Goal: Information Seeking & Learning: Find specific page/section

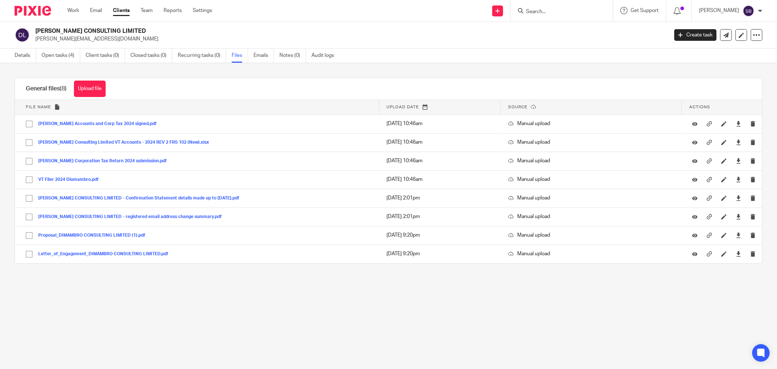
click at [590, 12] on input "Search" at bounding box center [559, 12] width 66 height 7
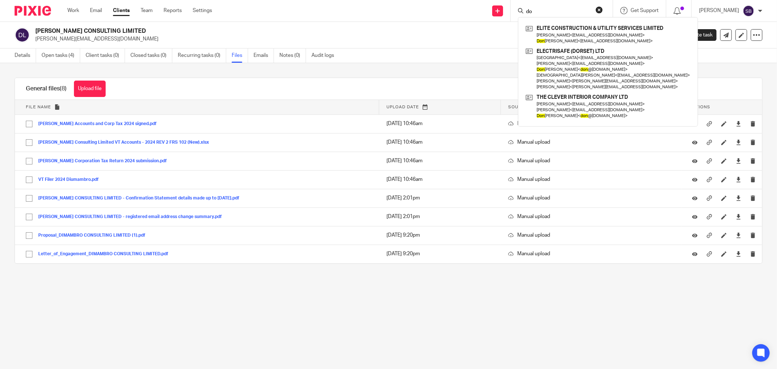
type input "d"
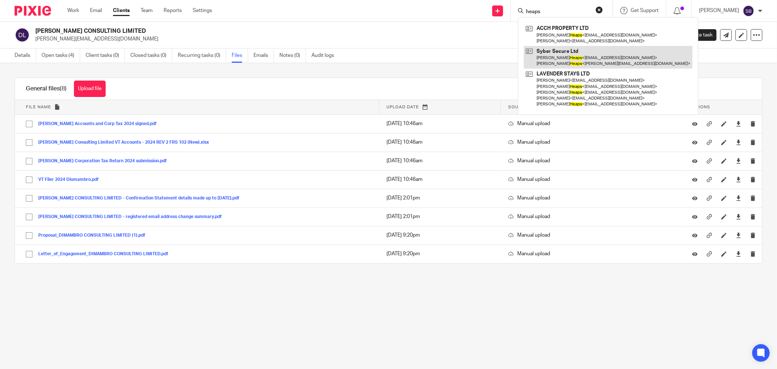
type input "heaps"
click at [584, 66] on link at bounding box center [608, 57] width 169 height 23
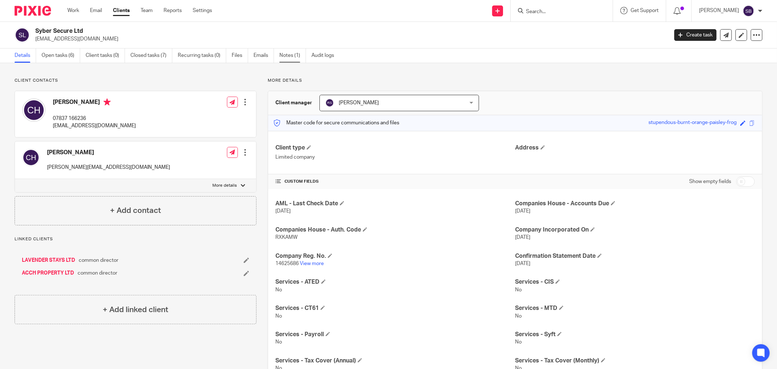
click at [284, 57] on link "Notes (1)" at bounding box center [293, 55] width 27 height 14
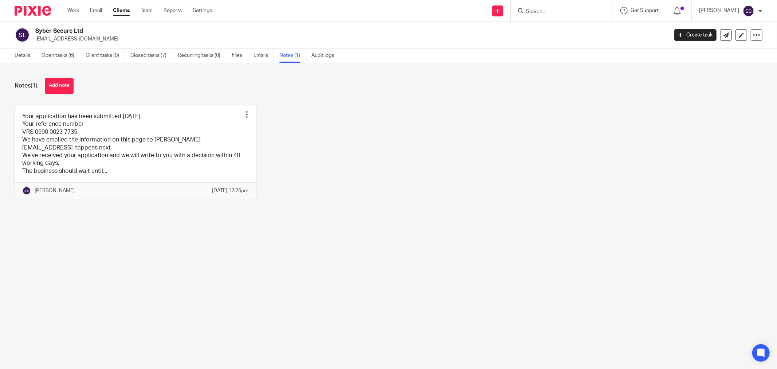
click at [553, 10] on input "Search" at bounding box center [559, 12] width 66 height 7
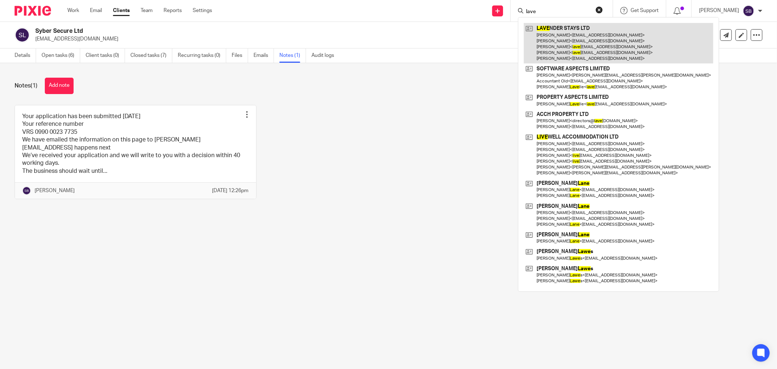
type input "lave"
click at [569, 38] on link at bounding box center [619, 43] width 190 height 40
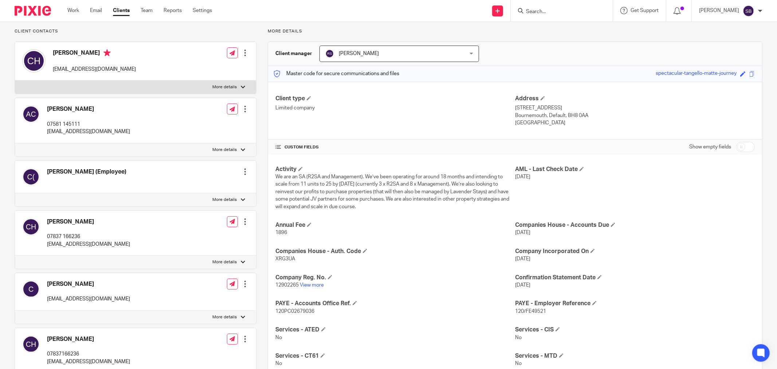
scroll to position [28, 0]
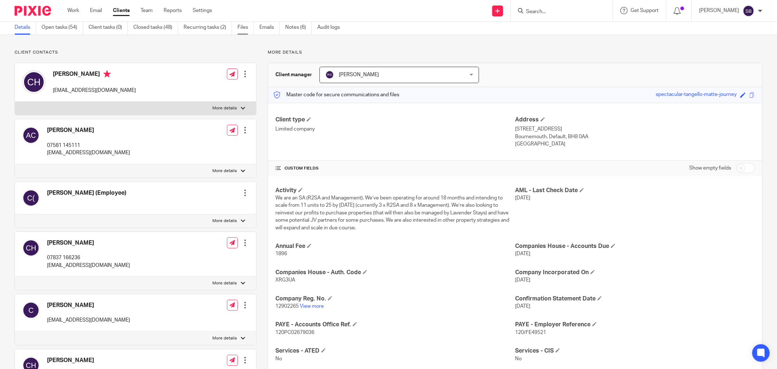
click at [245, 29] on link "Files" at bounding box center [246, 27] width 16 height 14
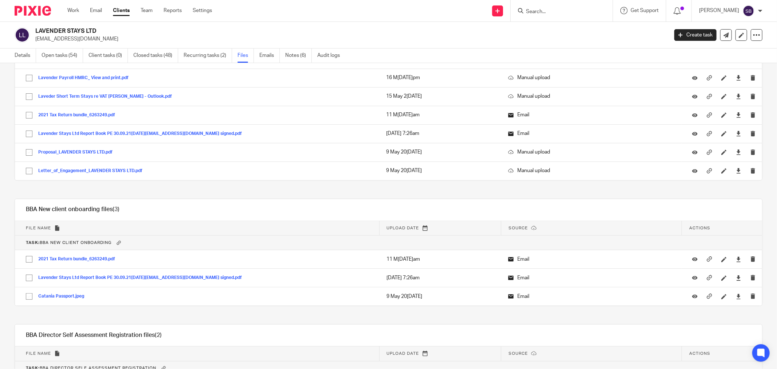
scroll to position [1863, 0]
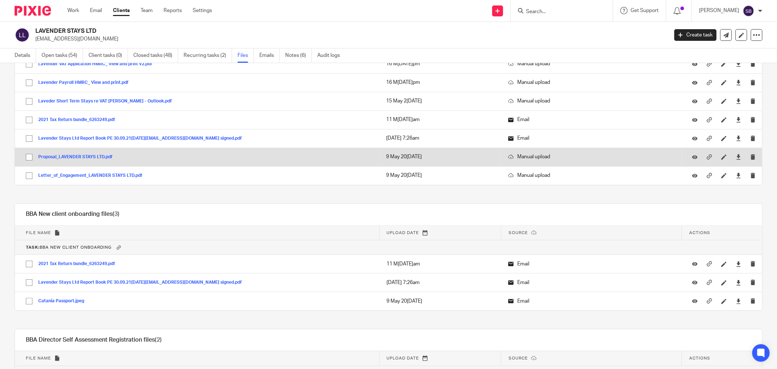
click at [75, 159] on button "Proposal_LAVENDER STAYS LTD.pdf" at bounding box center [78, 157] width 80 height 5
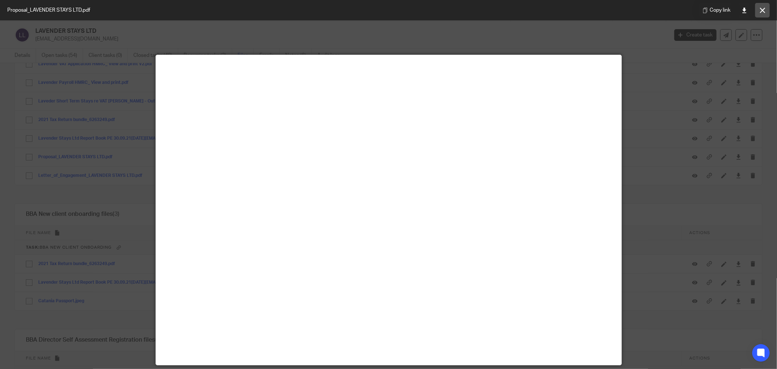
click at [763, 5] on button at bounding box center [762, 10] width 15 height 15
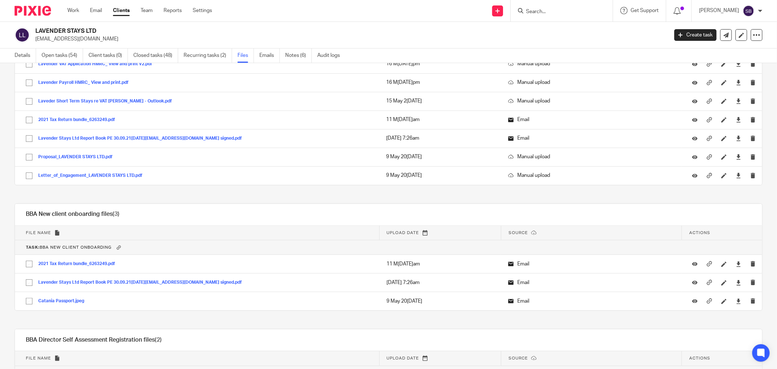
click at [561, 8] on form at bounding box center [565, 10] width 78 height 9
click at [562, 11] on input "Search" at bounding box center [559, 12] width 66 height 7
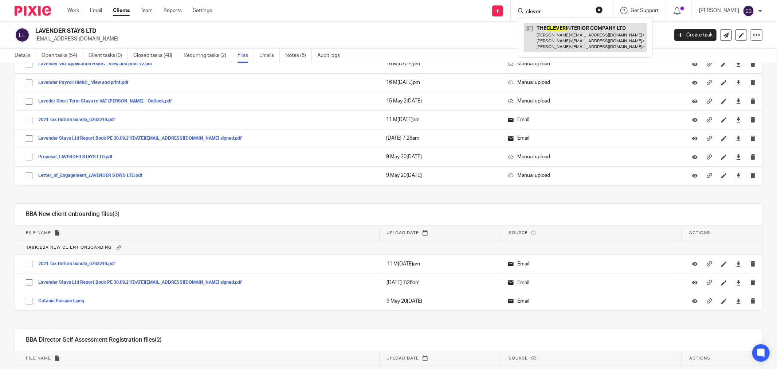
type input "clever"
click at [567, 29] on link at bounding box center [585, 37] width 123 height 29
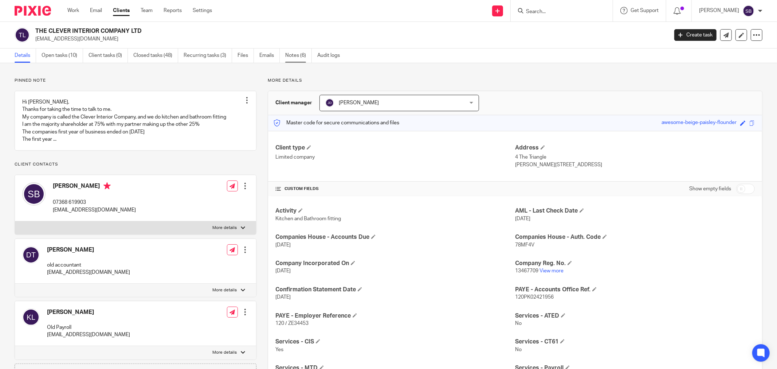
click at [293, 57] on link "Notes (6)" at bounding box center [298, 55] width 27 height 14
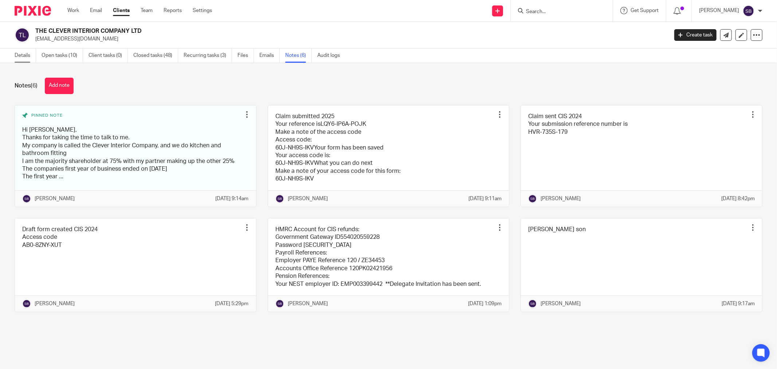
click at [17, 59] on link "Details" at bounding box center [26, 55] width 22 height 14
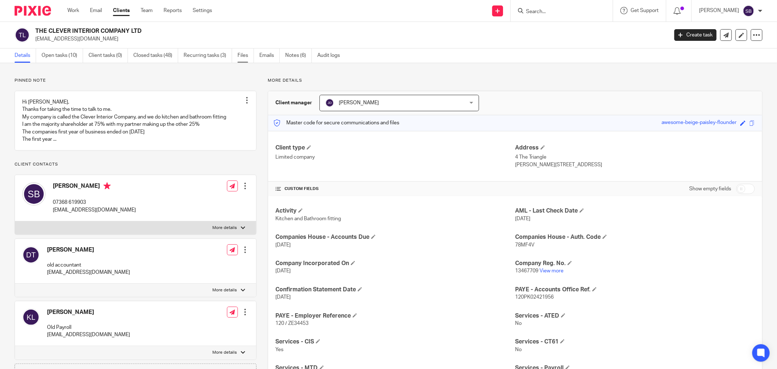
click at [245, 58] on link "Files" at bounding box center [246, 55] width 16 height 14
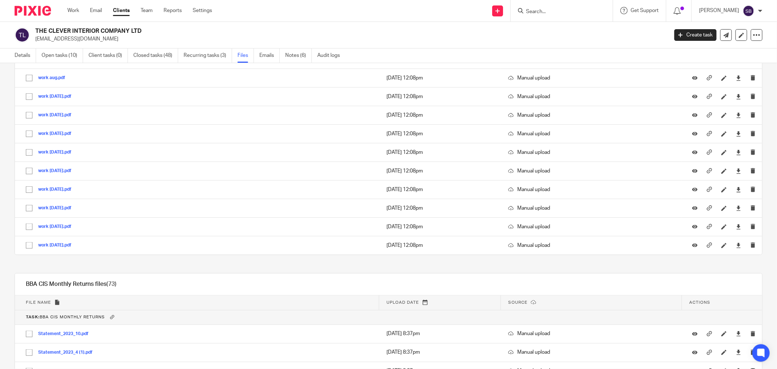
scroll to position [486, 0]
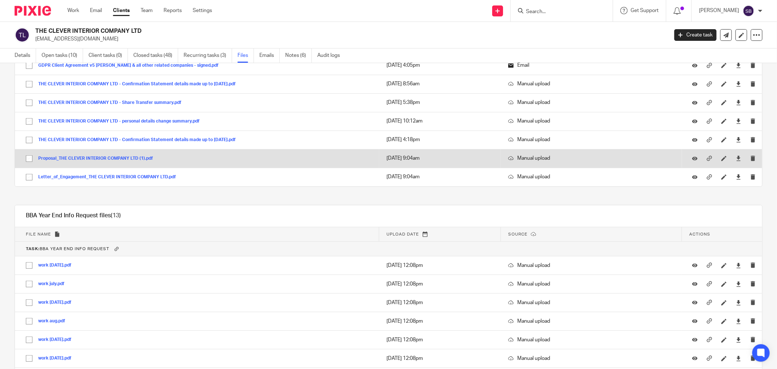
click at [101, 159] on button "Proposal_THE CLEVER INTERIOR COMPANY LTD (1).pdf" at bounding box center [98, 158] width 120 height 5
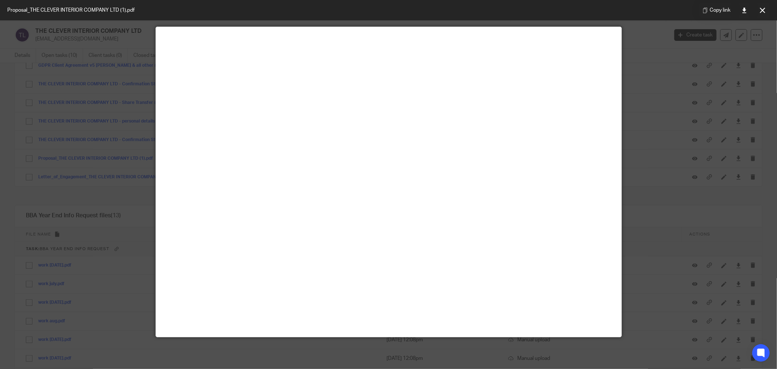
scroll to position [51, 0]
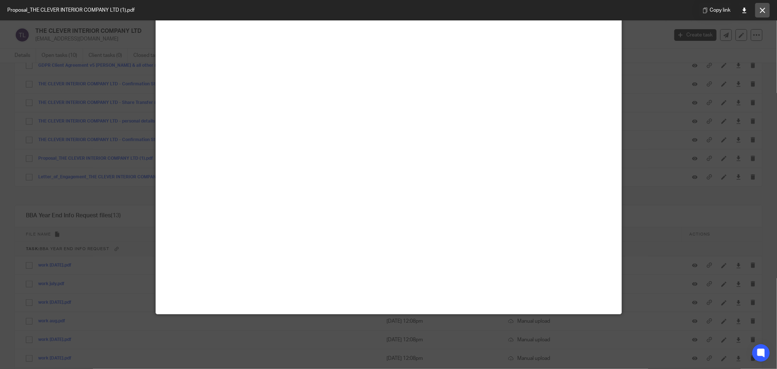
click at [763, 7] on button at bounding box center [762, 10] width 15 height 15
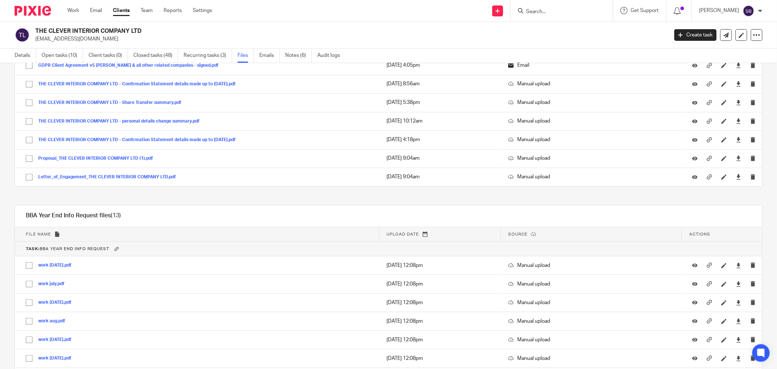
click at [563, 10] on input "Search" at bounding box center [559, 12] width 66 height 7
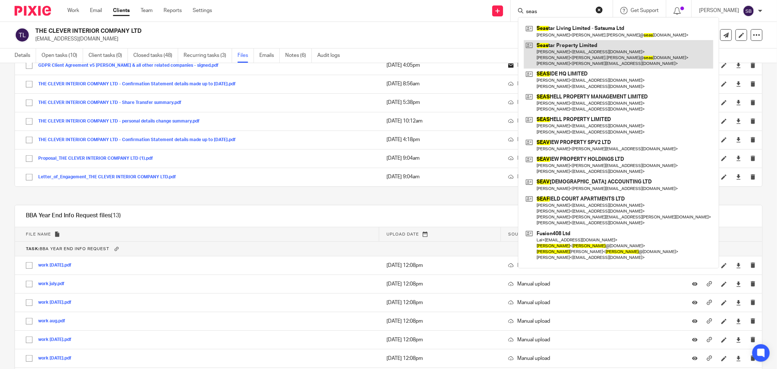
type input "seas"
click at [576, 55] on link at bounding box center [619, 54] width 190 height 29
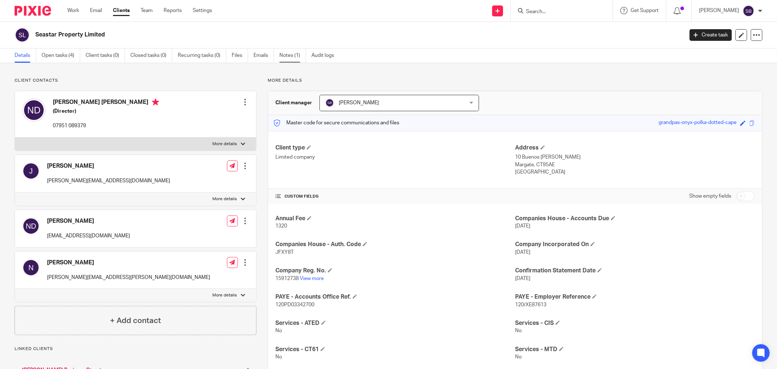
click at [283, 52] on link "Notes (1)" at bounding box center [293, 55] width 27 height 14
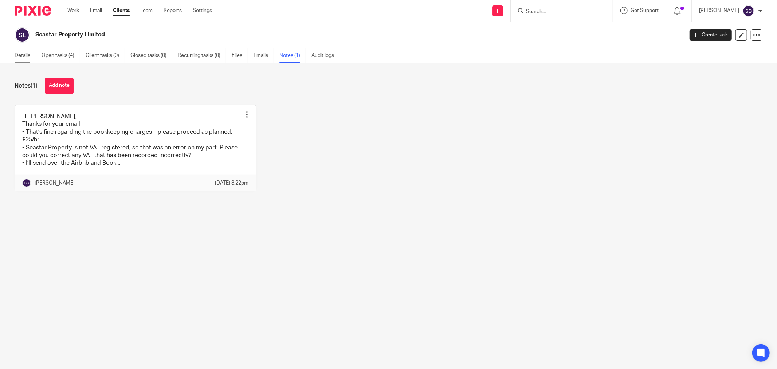
click at [21, 59] on link "Details" at bounding box center [26, 55] width 22 height 14
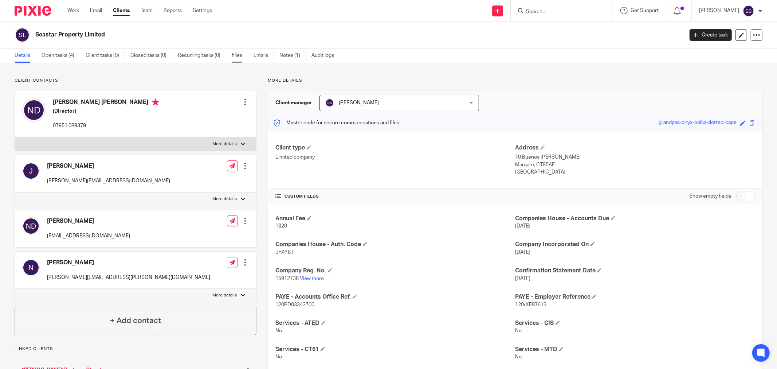
click at [241, 55] on link "Files" at bounding box center [240, 55] width 16 height 14
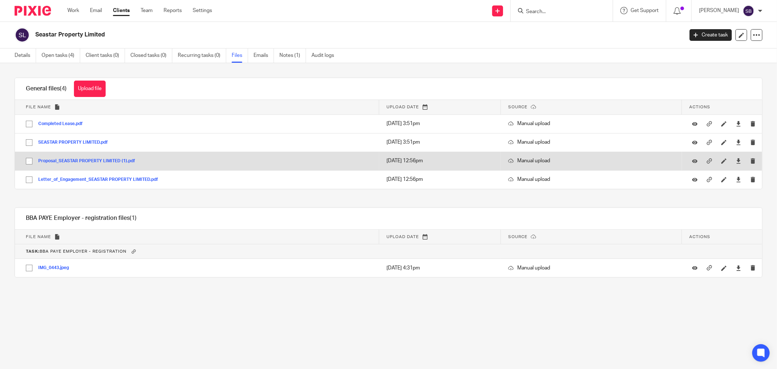
click at [118, 162] on button "Proposal_SEASTAR PROPERTY LIMITED (1).pdf" at bounding box center [89, 161] width 102 height 5
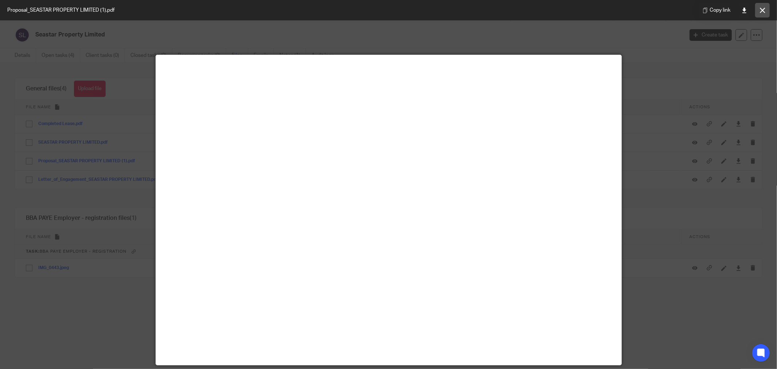
click at [766, 8] on button at bounding box center [762, 10] width 15 height 15
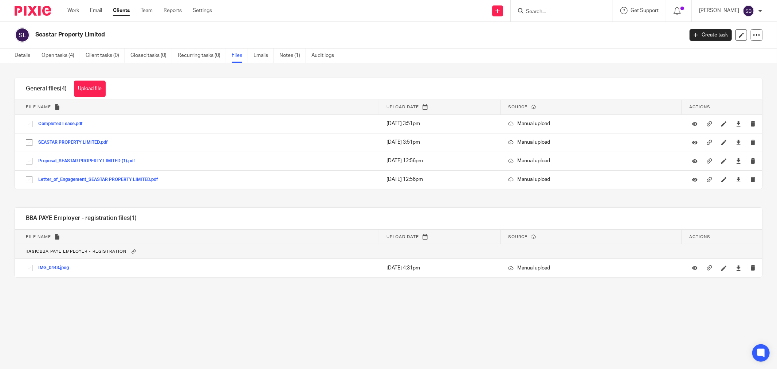
click at [552, 14] on input "Search" at bounding box center [559, 12] width 66 height 7
type input "y"
type input "[PERSON_NAME]"
click at [589, 23] on link at bounding box center [602, 31] width 156 height 17
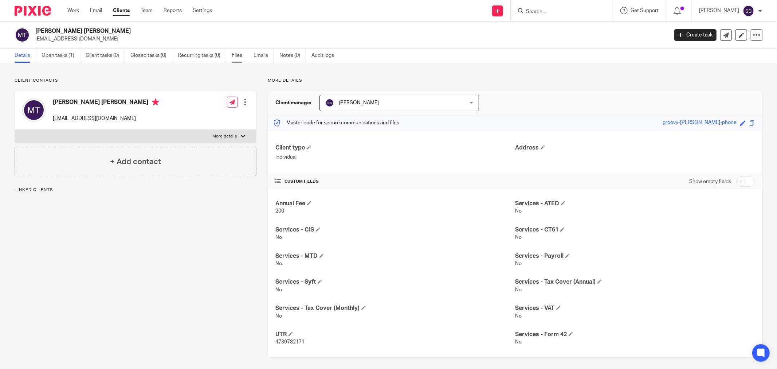
click at [236, 59] on link "Files" at bounding box center [240, 55] width 16 height 14
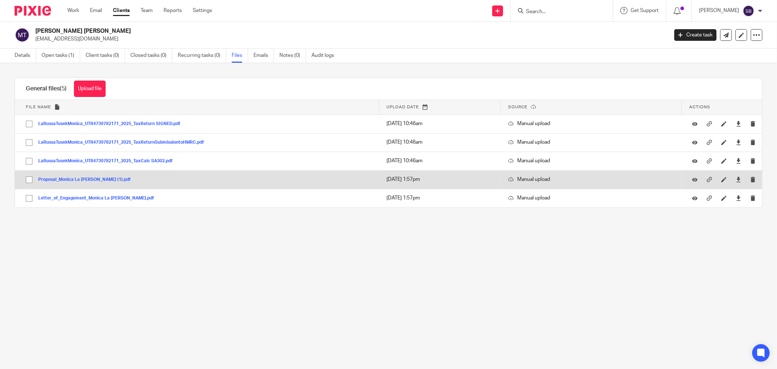
click at [104, 186] on td "Proposal_Monica La [PERSON_NAME] (1).pdf Proposal_Monica La [PERSON_NAME] (1) S…" at bounding box center [197, 179] width 364 height 19
click at [103, 180] on button "Proposal_Monica La [PERSON_NAME] (1).pdf" at bounding box center [87, 179] width 98 height 5
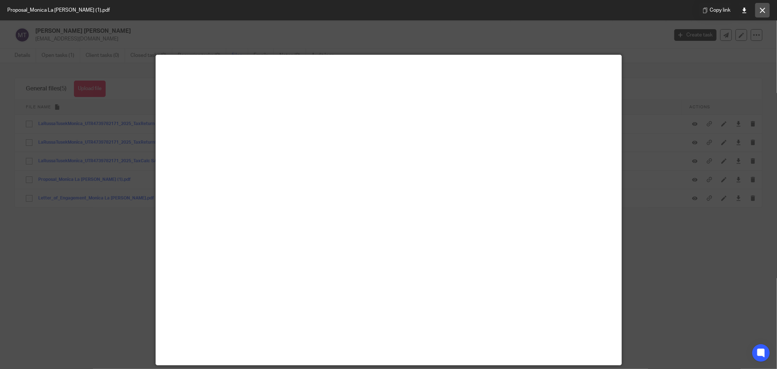
click at [766, 9] on button at bounding box center [762, 10] width 15 height 15
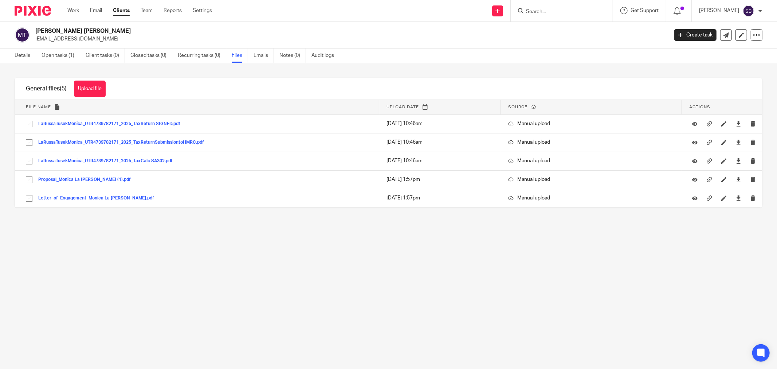
click at [560, 12] on input "Search" at bounding box center [559, 12] width 66 height 7
type input "brave"
click at [569, 28] on link at bounding box center [585, 31] width 123 height 17
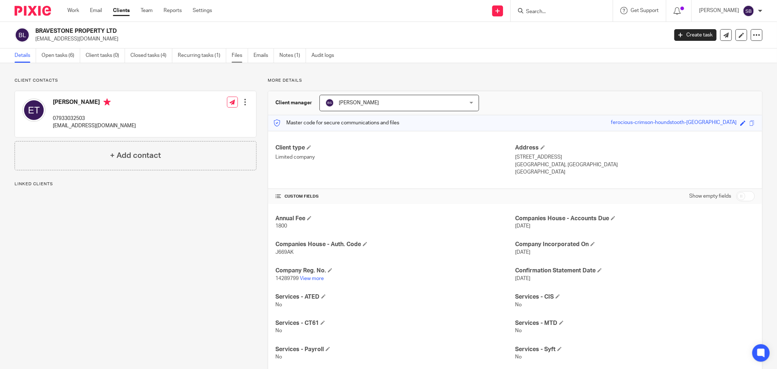
click at [241, 57] on link "Files" at bounding box center [240, 55] width 16 height 14
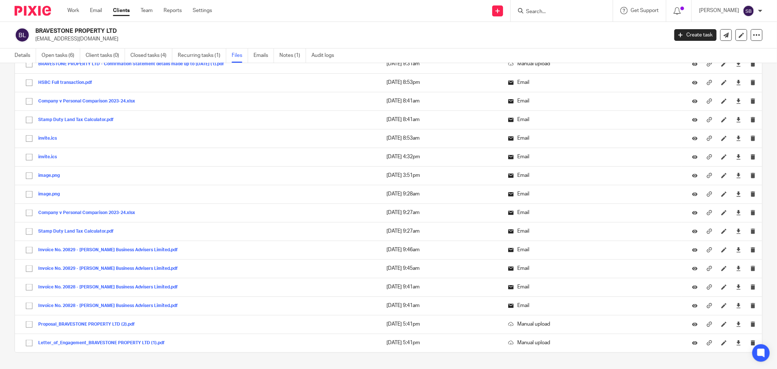
scroll to position [747, 0]
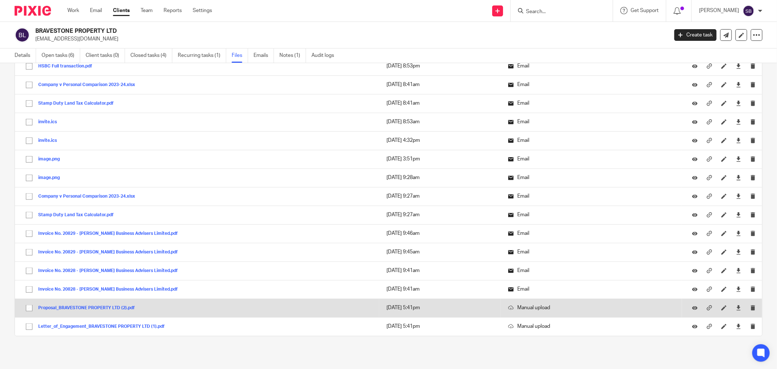
click at [54, 305] on div "Proposal_BRAVESTONE PROPERTY LTD (2).pdf" at bounding box center [89, 307] width 102 height 7
click at [52, 308] on button "Proposal_BRAVESTONE PROPERTY LTD (2).pdf" at bounding box center [89, 307] width 102 height 5
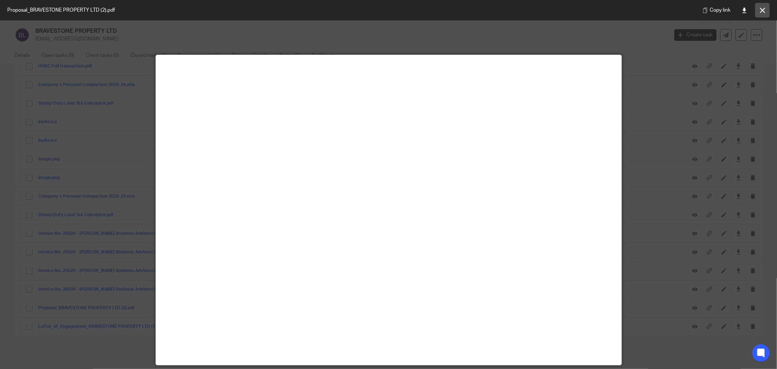
click at [765, 9] on icon at bounding box center [762, 10] width 5 height 5
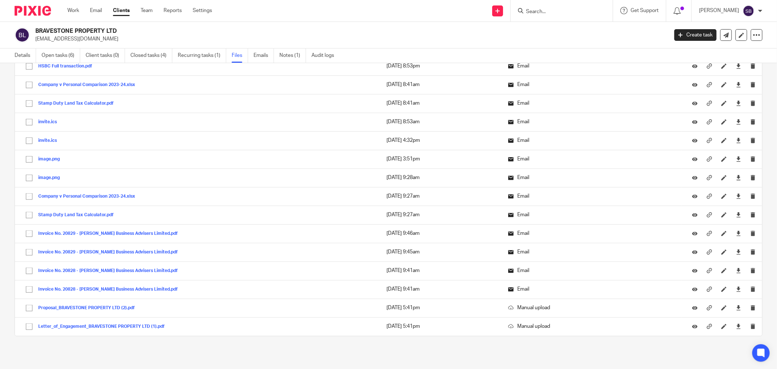
click at [585, 12] on input "Search" at bounding box center [559, 12] width 66 height 7
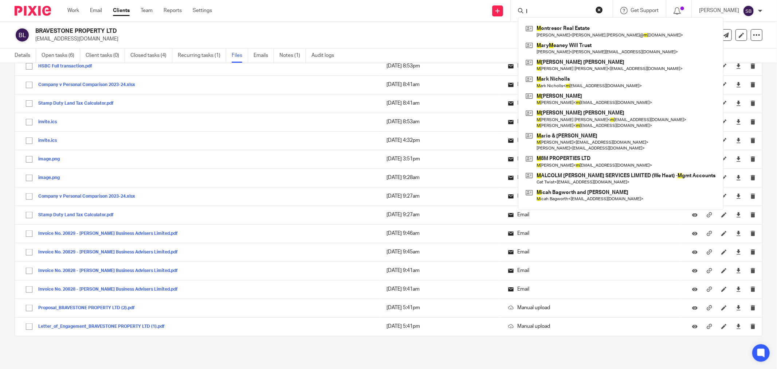
type input "I"
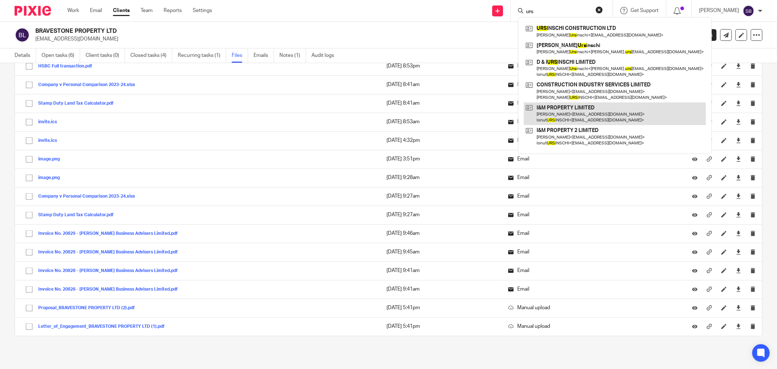
type input "urs"
click at [580, 115] on link at bounding box center [615, 113] width 182 height 23
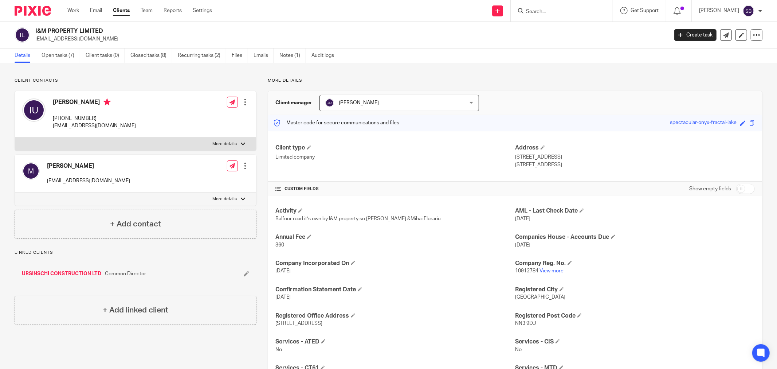
drag, startPoint x: 35, startPoint y: 31, endPoint x: 103, endPoint y: 30, distance: 68.5
click at [103, 30] on div "I&M PROPERTY LIMITED ursy_no1@yahoo.com" at bounding box center [339, 34] width 649 height 15
copy h2 "I&M PROPERTY LIMITED"
click at [545, 9] on input "Search" at bounding box center [559, 12] width 66 height 7
type input "alyth"
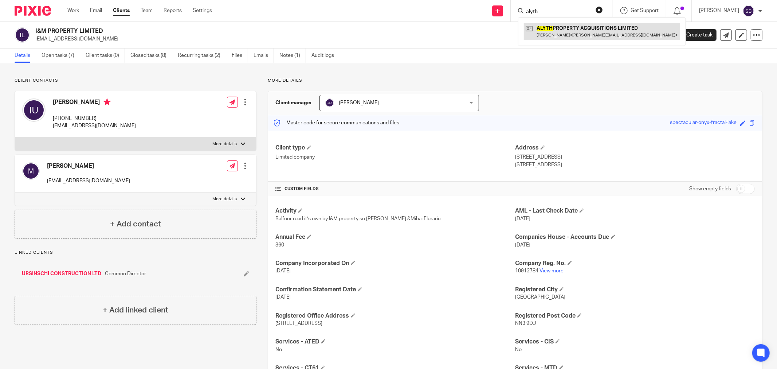
click at [567, 31] on link at bounding box center [602, 31] width 156 height 17
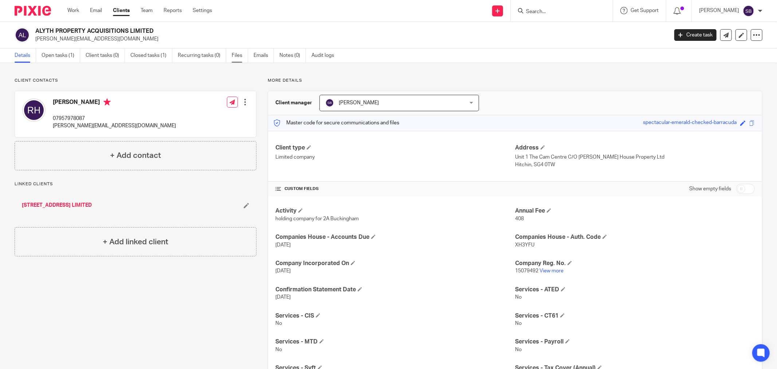
click at [234, 54] on link "Files" at bounding box center [240, 55] width 16 height 14
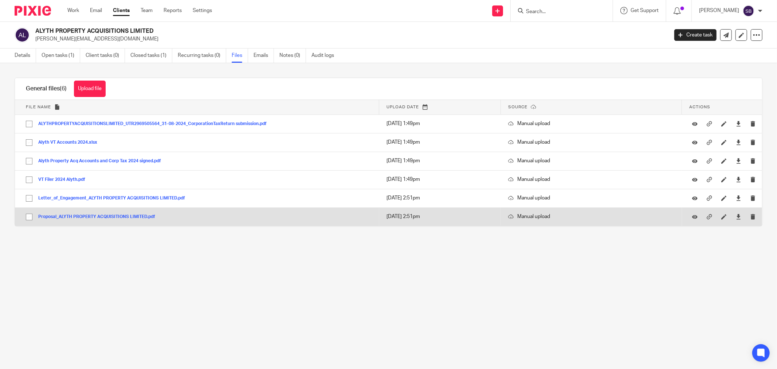
click at [116, 216] on button "Proposal_ALYTH PROPERTY ACQUISITIONS LIMITED.pdf" at bounding box center [99, 216] width 122 height 5
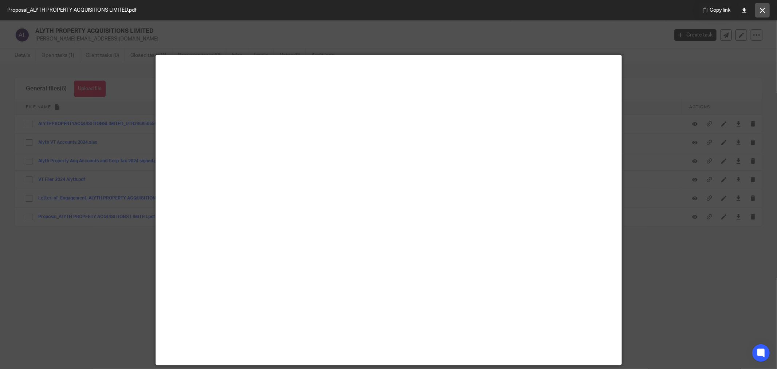
click at [765, 8] on icon at bounding box center [762, 10] width 5 height 5
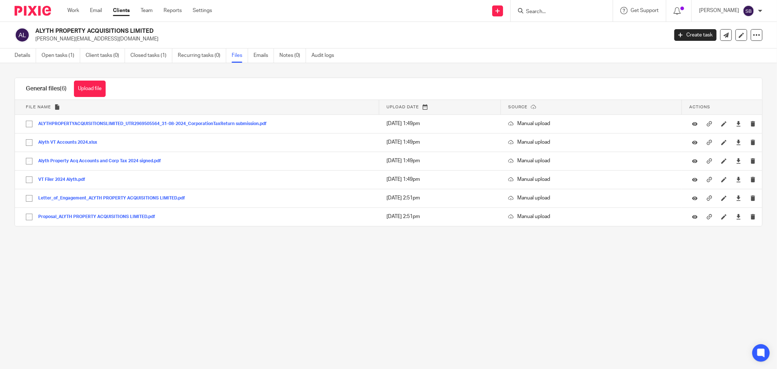
click at [554, 13] on input "Search" at bounding box center [559, 12] width 66 height 7
type input "2a"
click at [571, 24] on link at bounding box center [602, 31] width 156 height 17
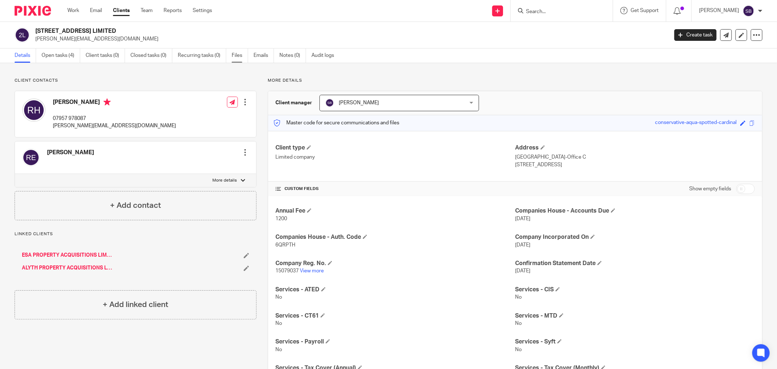
click at [242, 54] on link "Files" at bounding box center [240, 55] width 16 height 14
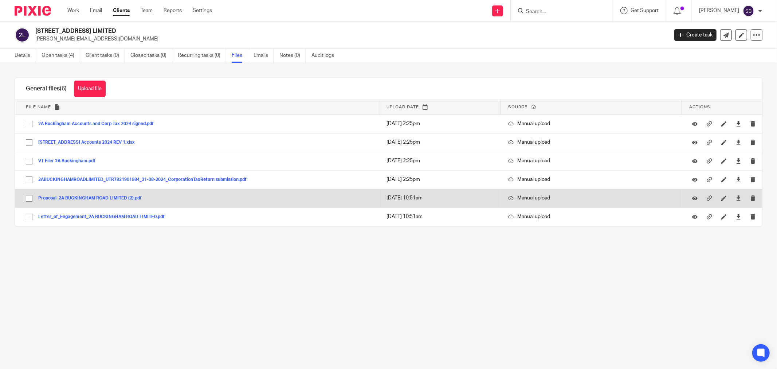
click at [66, 198] on button "Proposal_2A BUCKINGHAM ROAD LIMITED (2).pdf" at bounding box center [92, 198] width 109 height 5
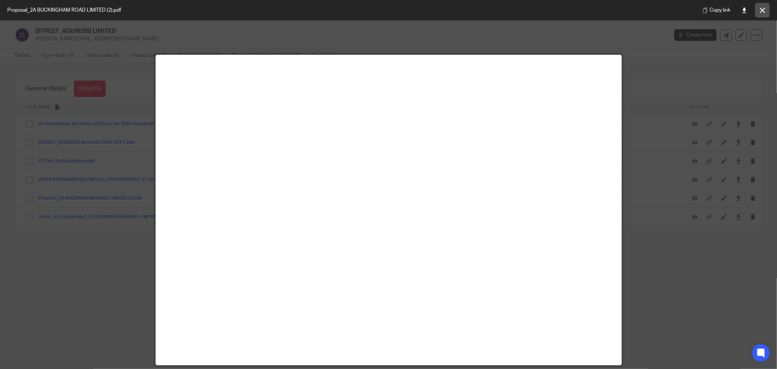
click at [766, 5] on button at bounding box center [762, 10] width 15 height 15
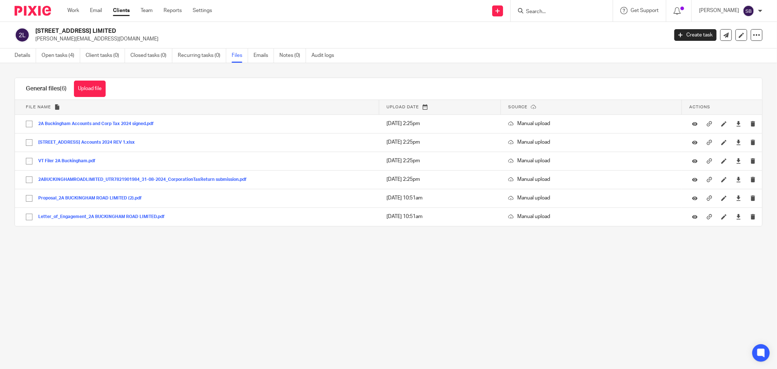
click at [574, 9] on input "Search" at bounding box center [559, 12] width 66 height 7
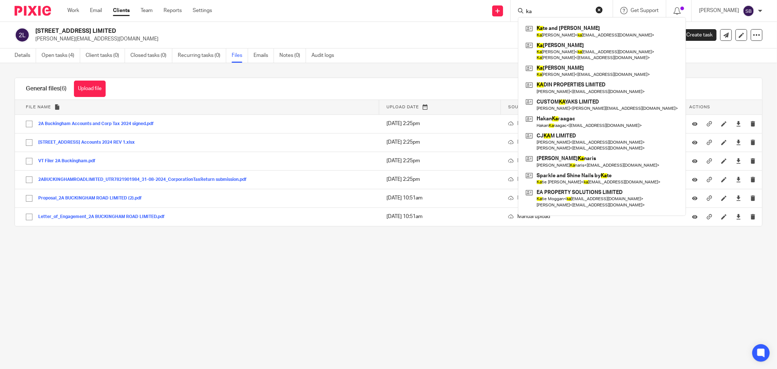
type input "k"
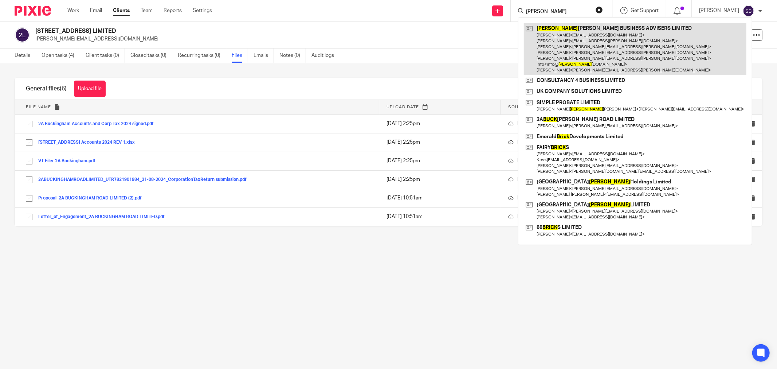
type input "[PERSON_NAME]"
click at [570, 40] on link at bounding box center [635, 49] width 223 height 52
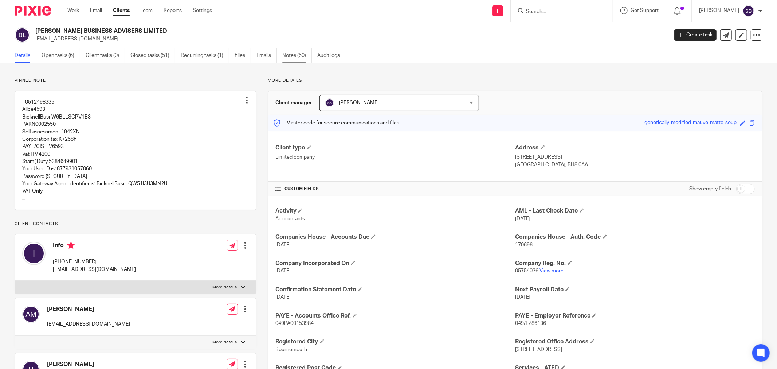
click at [288, 57] on link "Notes (50)" at bounding box center [297, 55] width 30 height 14
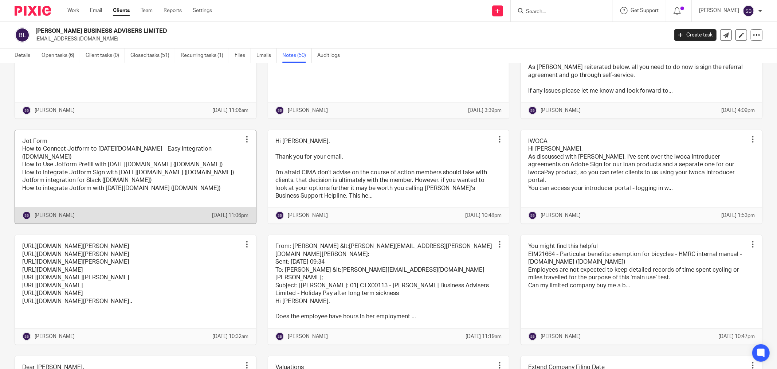
scroll to position [891, 0]
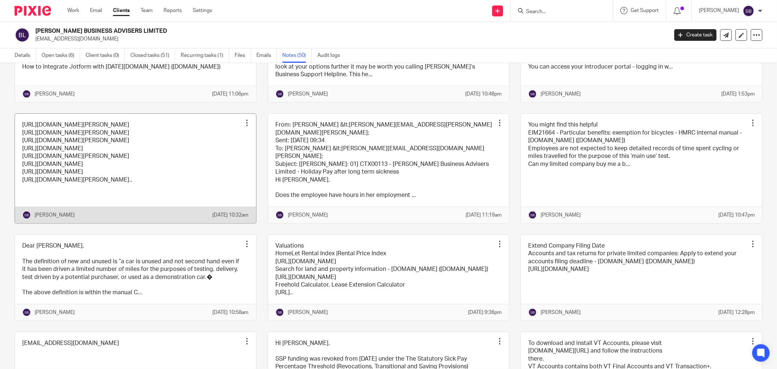
click at [212, 223] on link at bounding box center [135, 168] width 241 height 109
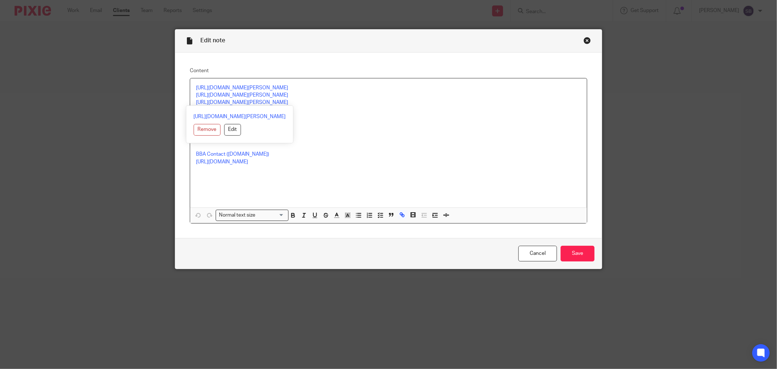
drag, startPoint x: 191, startPoint y: 101, endPoint x: 287, endPoint y: 100, distance: 95.9
click at [287, 100] on div "[URL][DOMAIN_NAME][PERSON_NAME] [URL][DOMAIN_NAME][PERSON_NAME] [URL][DOMAIN_NA…" at bounding box center [388, 142] width 397 height 129
copy link "[URL][DOMAIN_NAME][PERSON_NAME]"
click at [584, 39] on div "Close this dialog window" at bounding box center [587, 40] width 7 height 7
